Goal: Find specific page/section: Find specific page/section

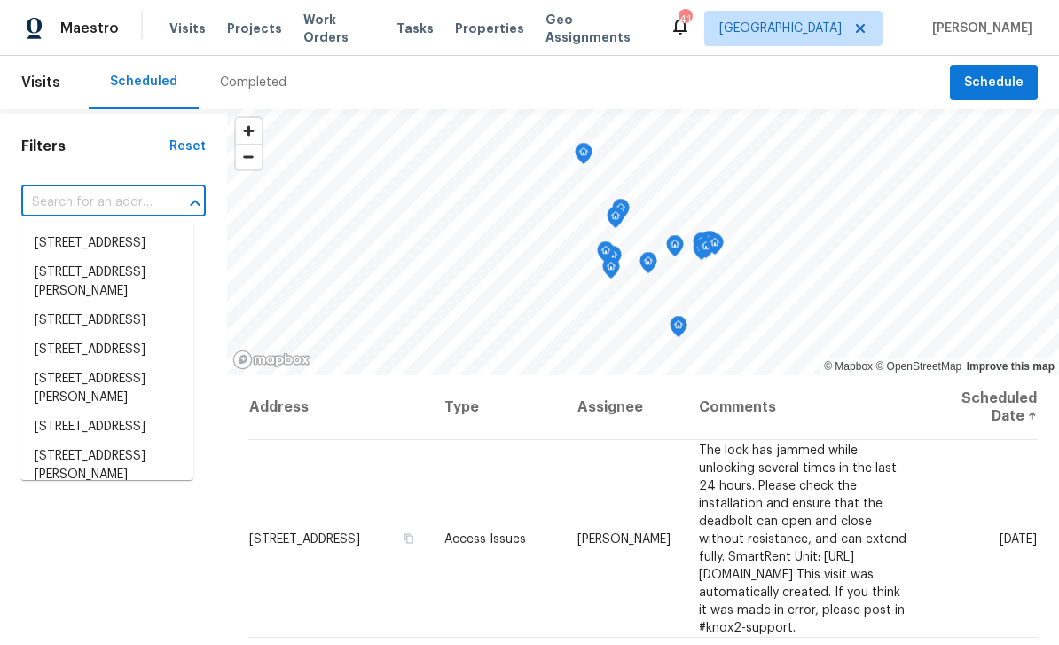
scroll to position [90, 0]
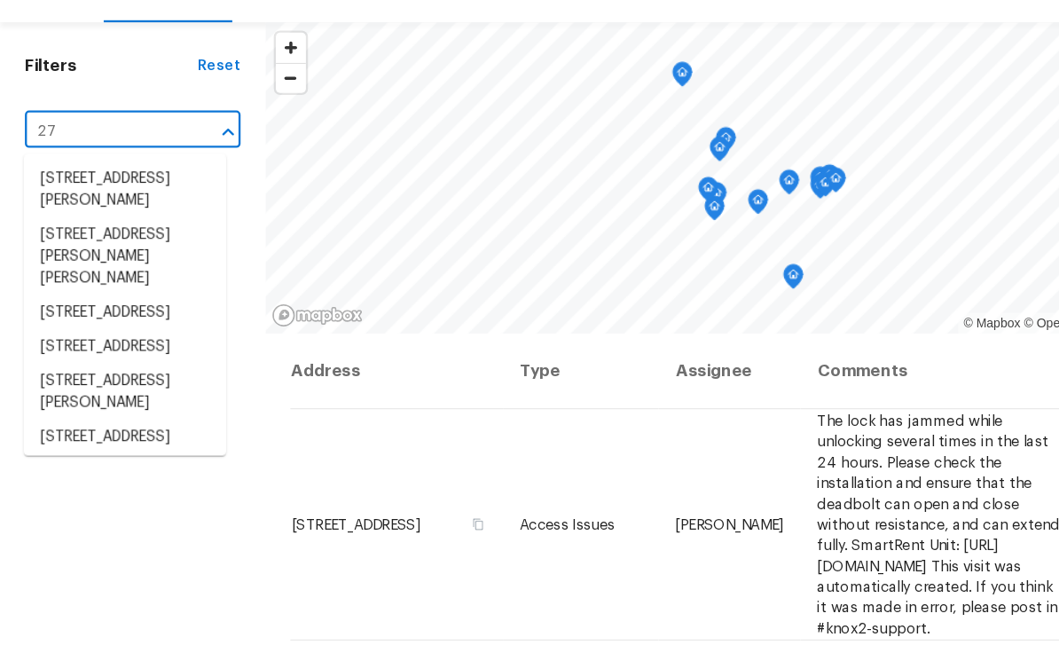
type input "2"
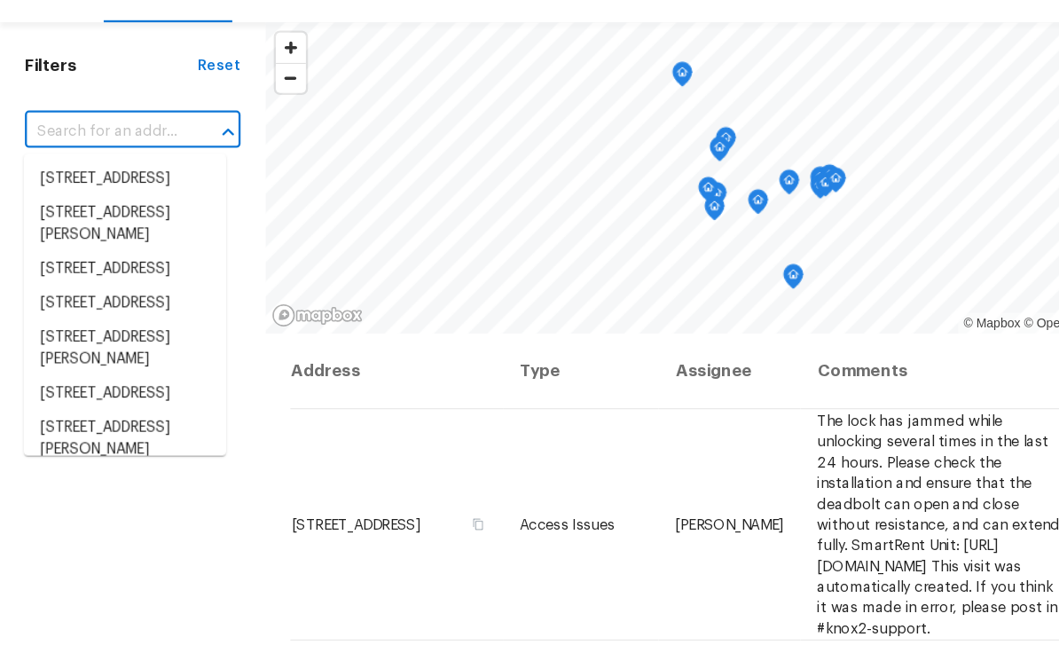
type input "w"
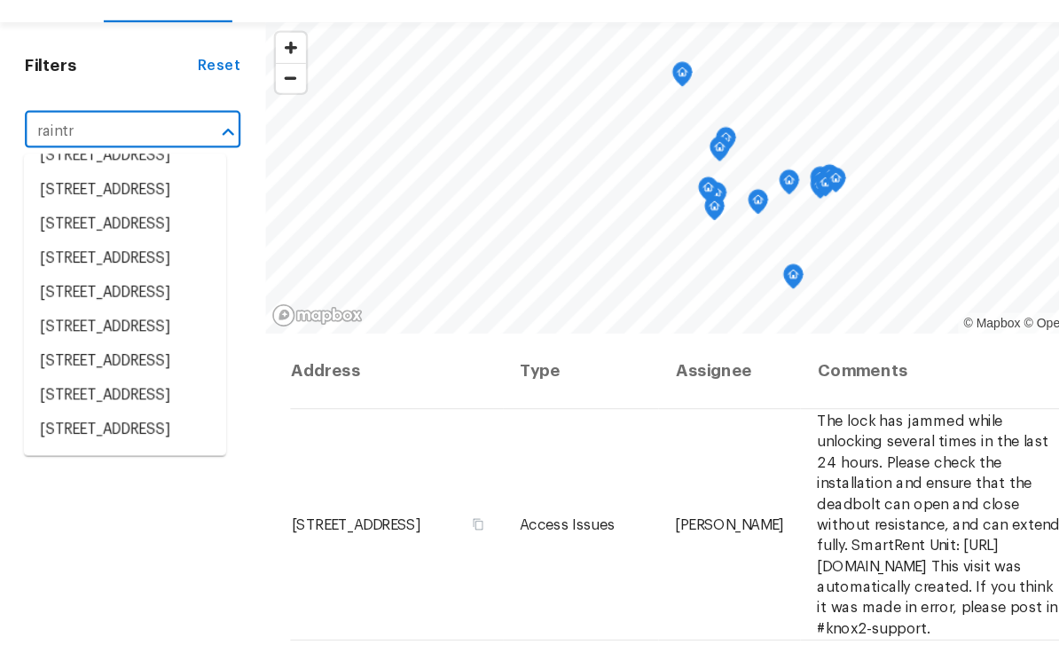
scroll to position [168, 0]
type input "[PERSON_NAME]"
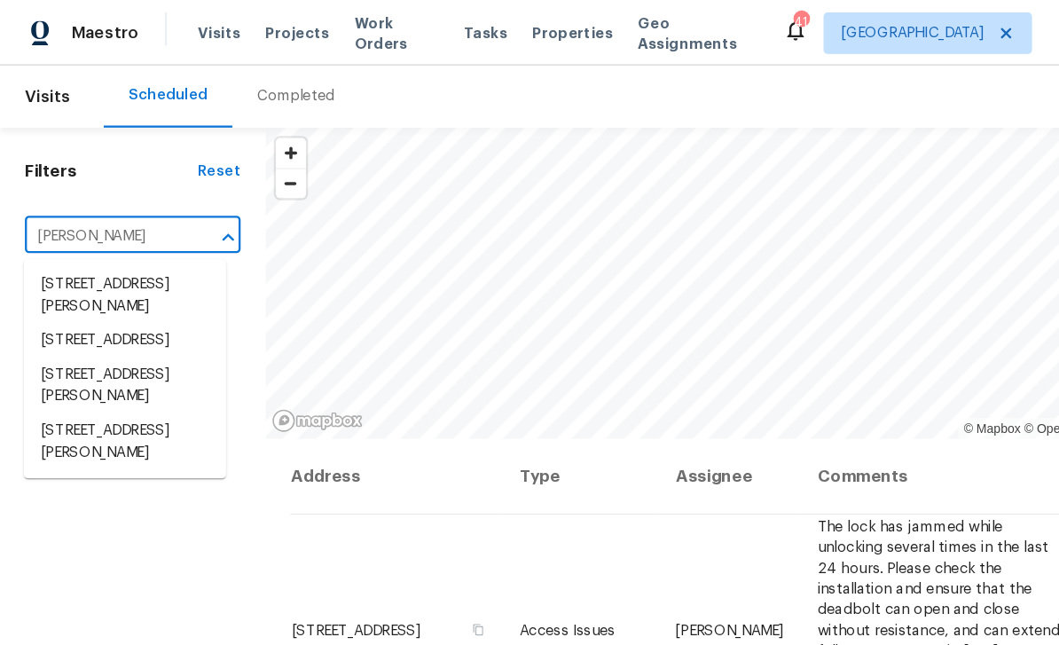
click at [471, 35] on span "Properties" at bounding box center [489, 29] width 69 height 18
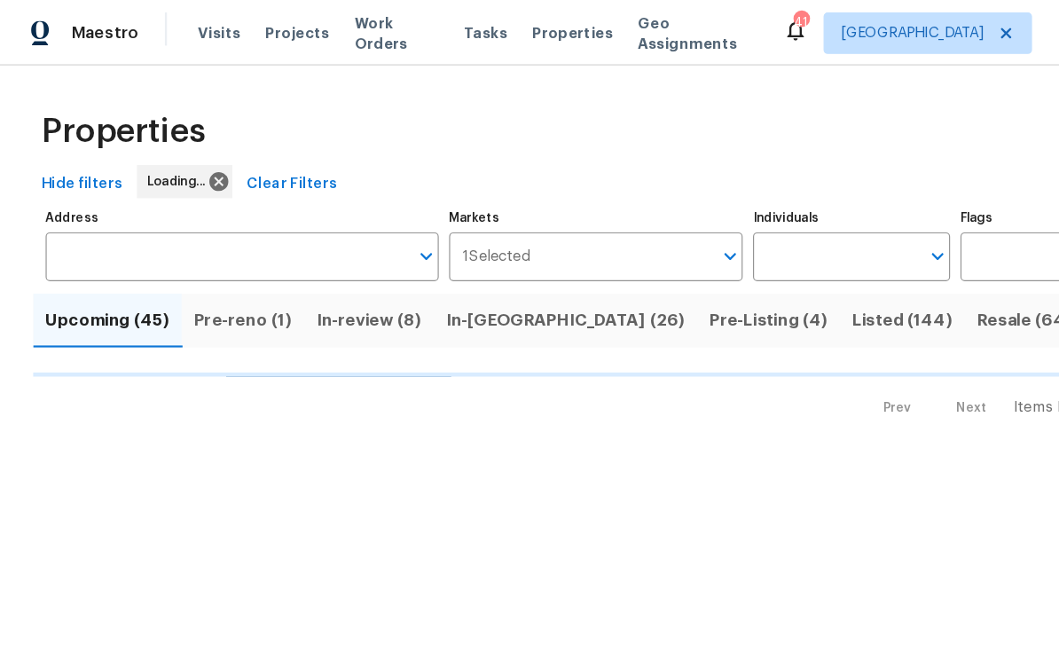
click at [279, 226] on input "Address" at bounding box center [194, 220] width 310 height 42
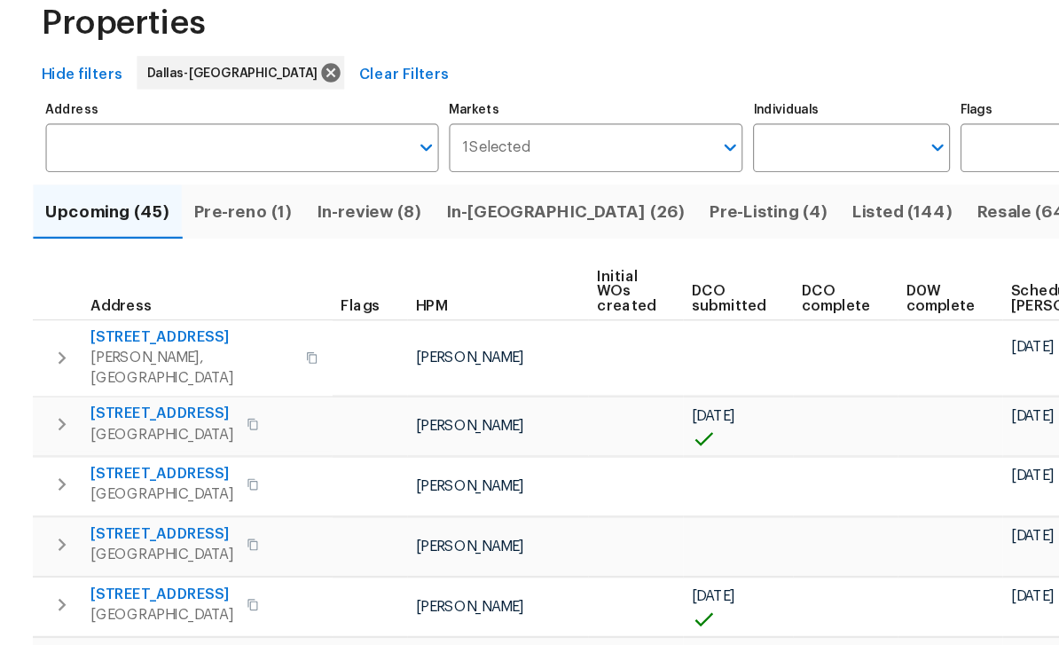
click at [215, 199] on input "Address" at bounding box center [194, 220] width 310 height 42
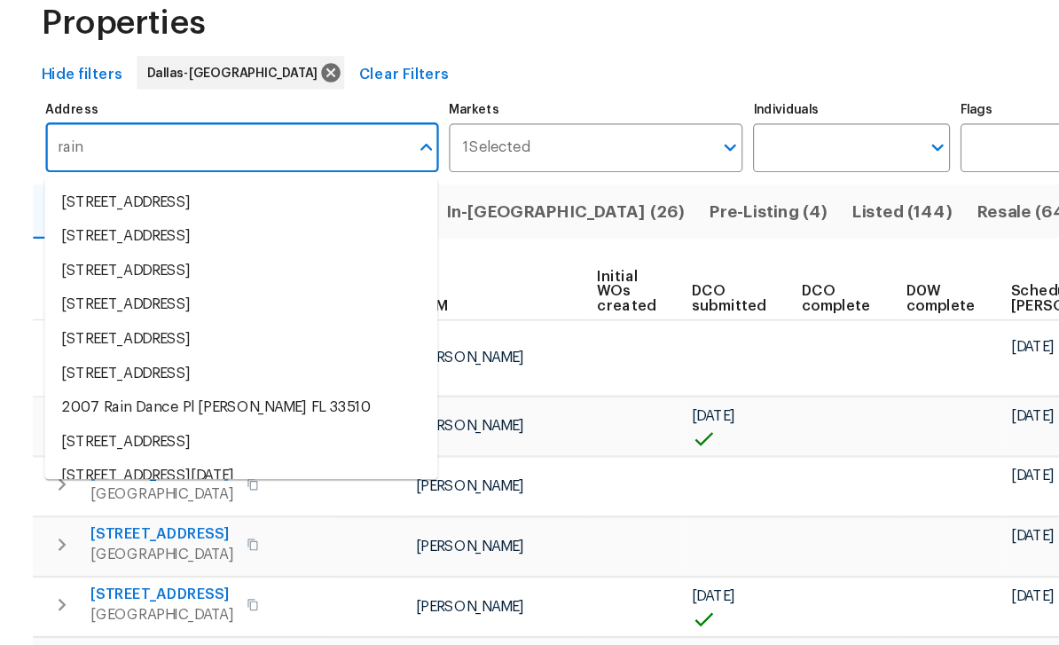
click at [200, 199] on input "rain" at bounding box center [194, 220] width 310 height 42
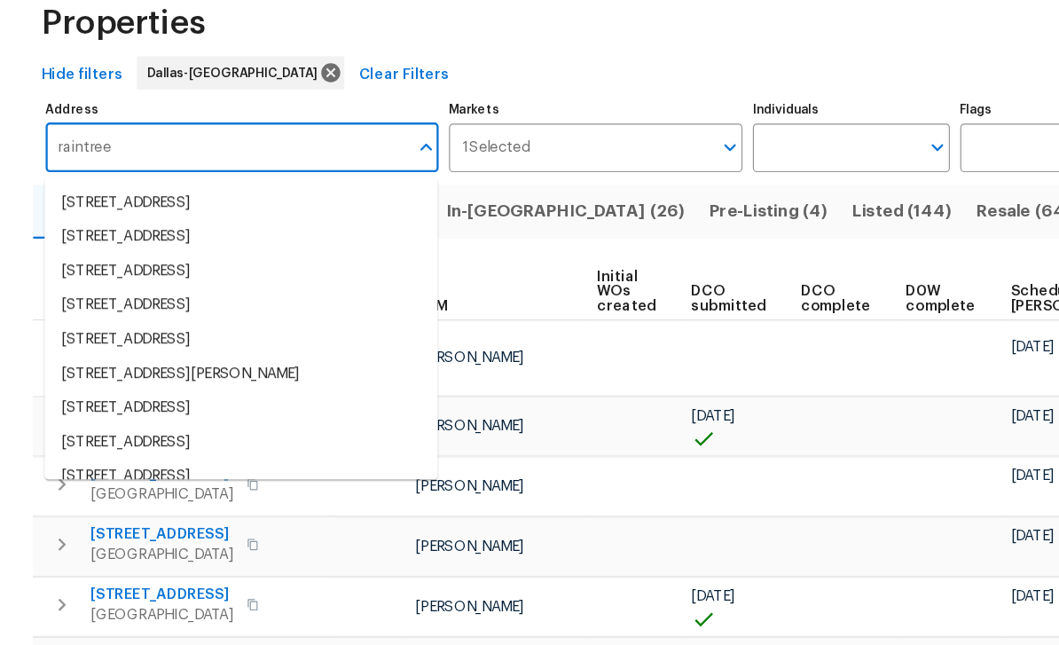
type input "raintree"
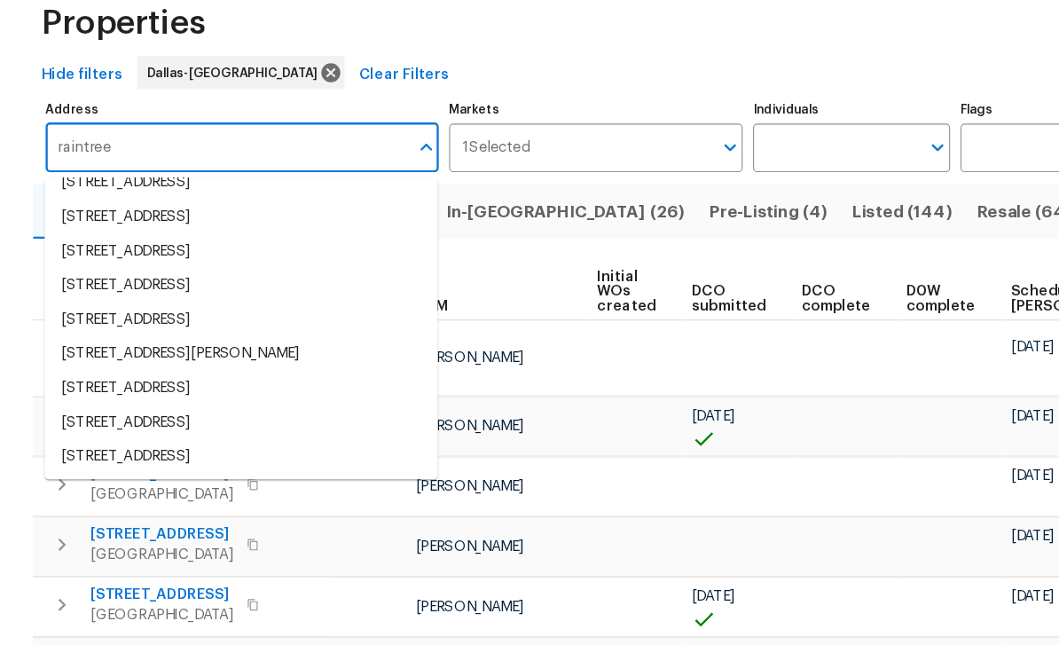
scroll to position [15, 0]
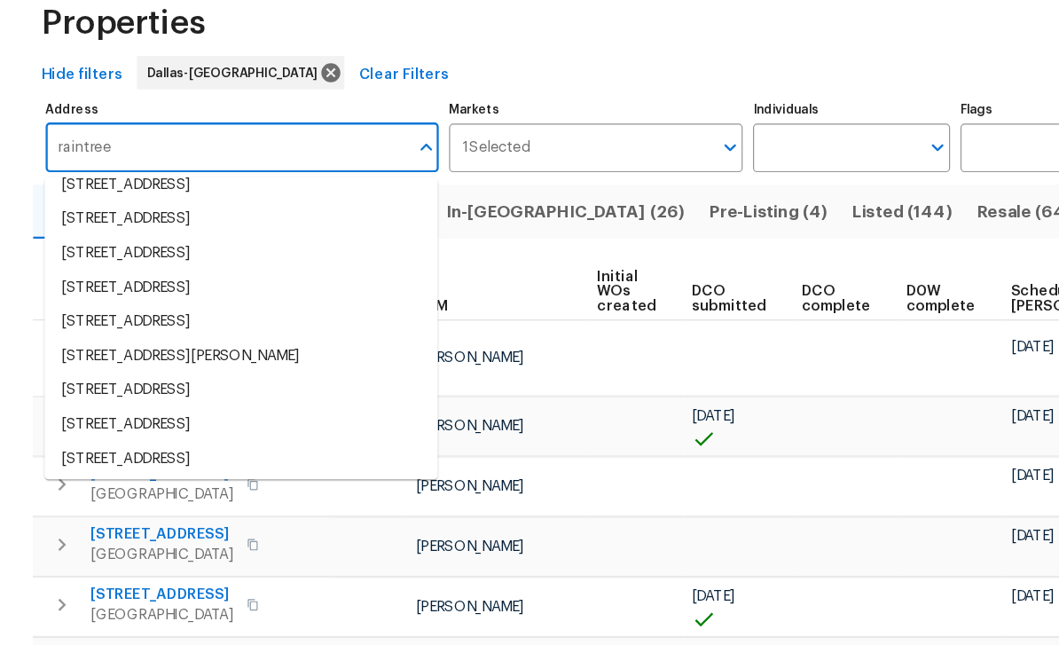
click at [199, 354] on li "[STREET_ADDRESS]" at bounding box center [206, 368] width 336 height 29
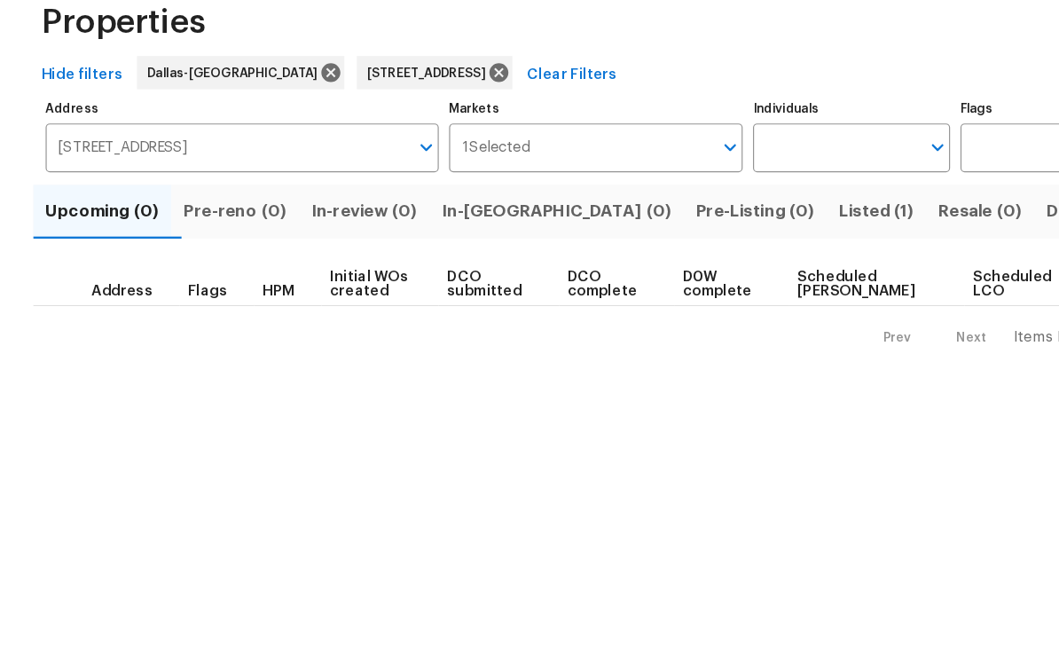
click at [717, 262] on span "Listed (1)" at bounding box center [749, 274] width 64 height 25
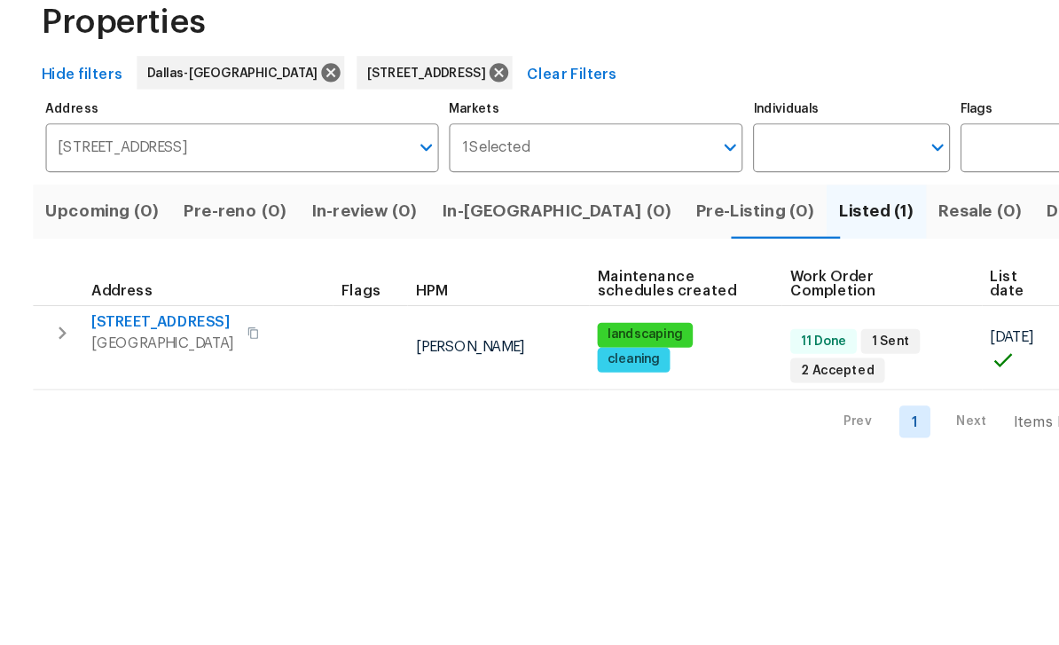
click at [206, 365] on button "button" at bounding box center [216, 377] width 21 height 25
